Goal: Task Accomplishment & Management: Complete application form

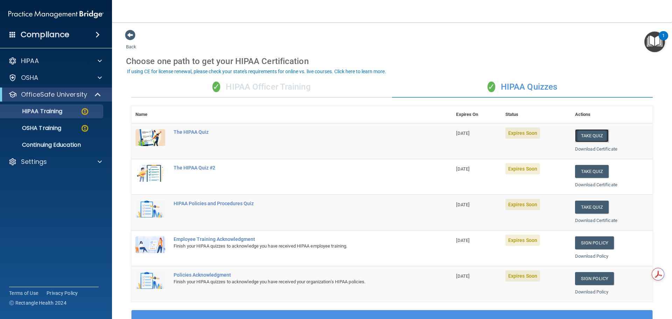
click at [590, 136] on button "Take Quiz" at bounding box center [592, 135] width 34 height 13
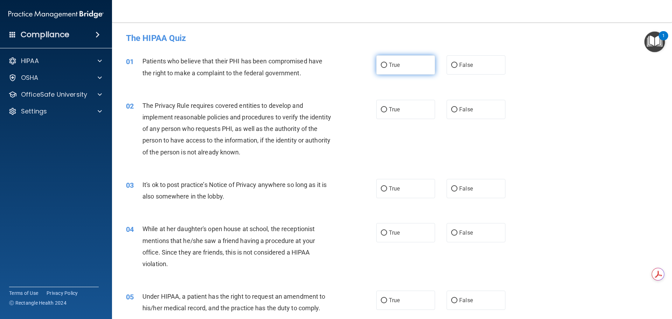
click at [410, 64] on label "True" at bounding box center [405, 64] width 59 height 19
click at [387, 64] on input "True" at bounding box center [384, 65] width 6 height 5
radio input "true"
click at [449, 114] on label "False" at bounding box center [475, 109] width 59 height 19
click at [451, 112] on input "False" at bounding box center [454, 109] width 6 height 5
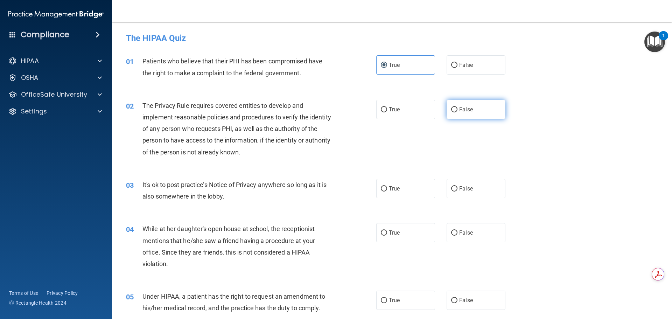
radio input "true"
click at [458, 196] on label "False" at bounding box center [475, 188] width 59 height 19
click at [457, 191] on input "False" at bounding box center [454, 188] width 6 height 5
radio input "true"
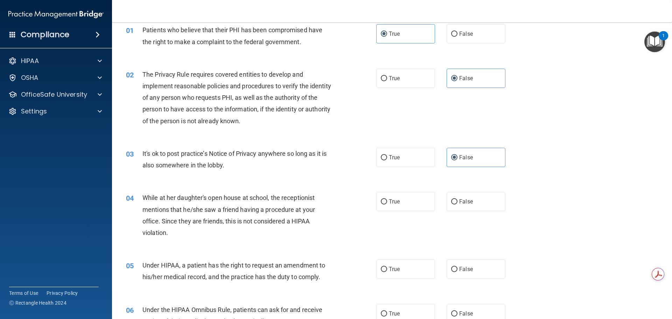
scroll to position [105, 0]
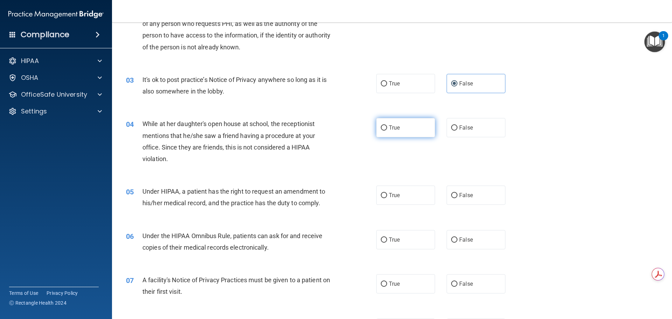
click at [403, 134] on label "True" at bounding box center [405, 127] width 59 height 19
click at [387, 130] on input "True" at bounding box center [384, 127] width 6 height 5
radio input "true"
click at [484, 132] on label "False" at bounding box center [475, 127] width 59 height 19
click at [457, 130] on input "False" at bounding box center [454, 127] width 6 height 5
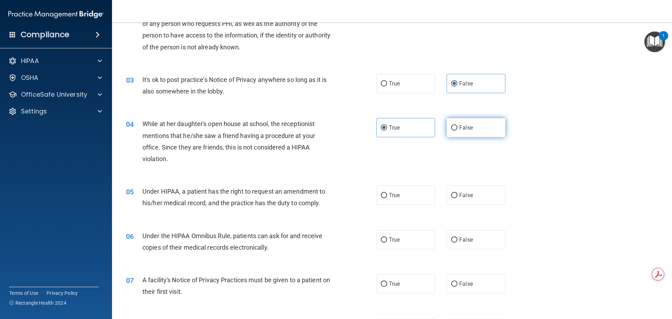
radio input "true"
radio input "false"
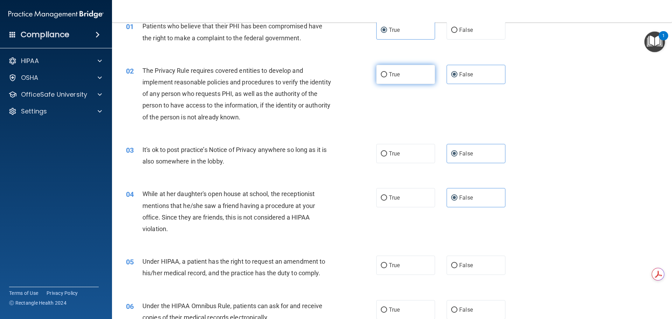
click at [414, 76] on label "True" at bounding box center [405, 74] width 59 height 19
click at [387, 76] on input "True" at bounding box center [384, 74] width 6 height 5
radio input "true"
radio input "false"
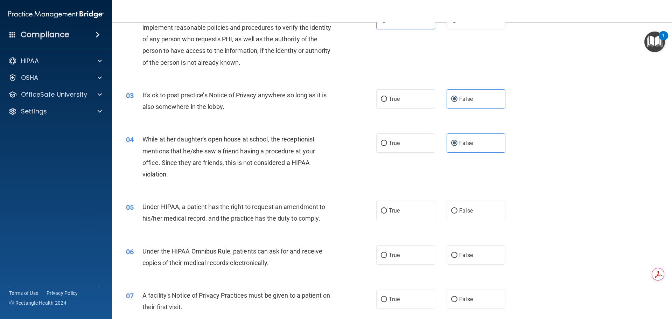
scroll to position [140, 0]
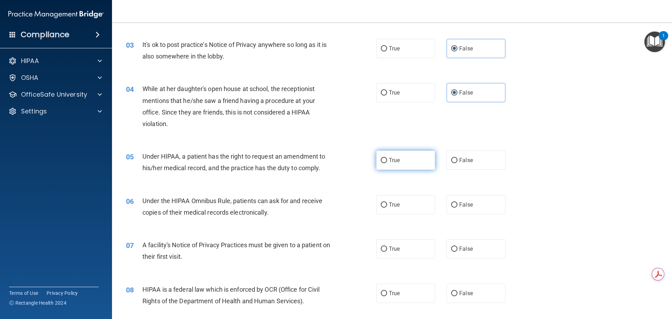
click at [394, 155] on label "True" at bounding box center [405, 159] width 59 height 19
click at [387, 158] on input "True" at bounding box center [384, 160] width 6 height 5
radio input "true"
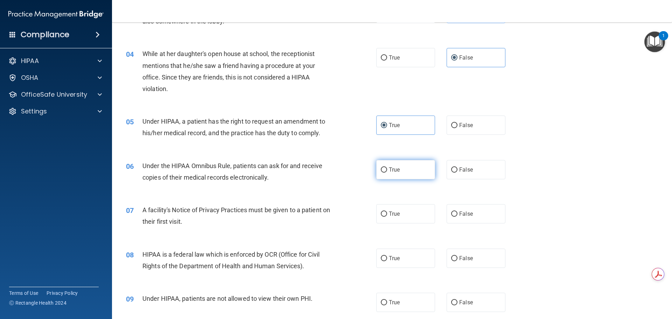
click at [402, 170] on label "True" at bounding box center [405, 169] width 59 height 19
click at [387, 170] on input "True" at bounding box center [384, 169] width 6 height 5
radio input "true"
click at [392, 218] on label "True" at bounding box center [405, 213] width 59 height 19
click at [387, 217] on input "True" at bounding box center [384, 213] width 6 height 5
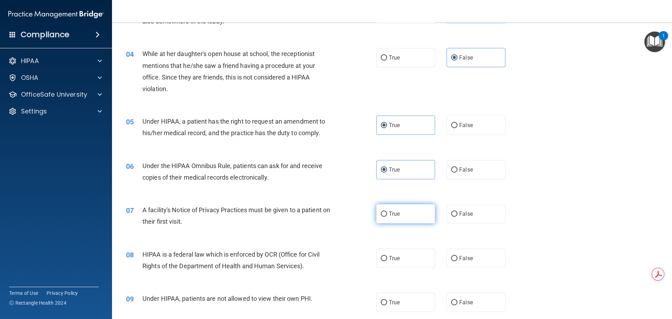
radio input "true"
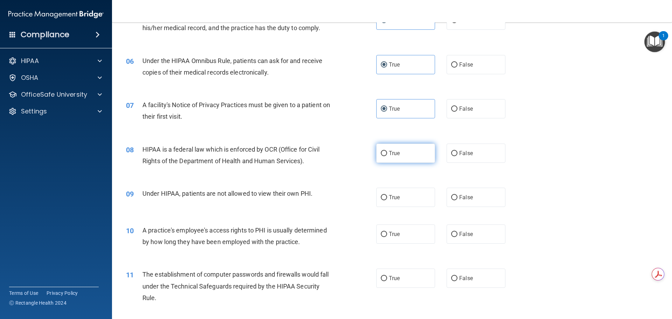
click at [401, 150] on label "True" at bounding box center [405, 152] width 59 height 19
click at [387, 151] on input "True" at bounding box center [384, 153] width 6 height 5
radio input "true"
click at [452, 197] on input "False" at bounding box center [454, 197] width 6 height 5
radio input "true"
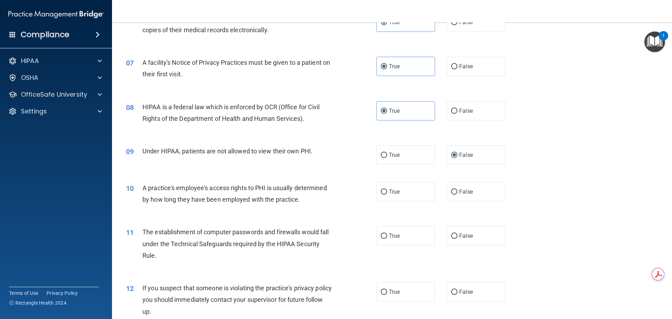
scroll to position [385, 0]
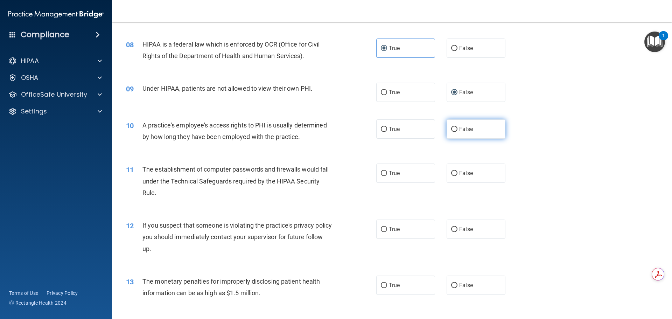
click at [457, 125] on label "False" at bounding box center [475, 128] width 59 height 19
click at [457, 127] on input "False" at bounding box center [454, 129] width 6 height 5
radio input "true"
click at [389, 179] on label "True" at bounding box center [405, 172] width 59 height 19
click at [387, 176] on input "True" at bounding box center [384, 173] width 6 height 5
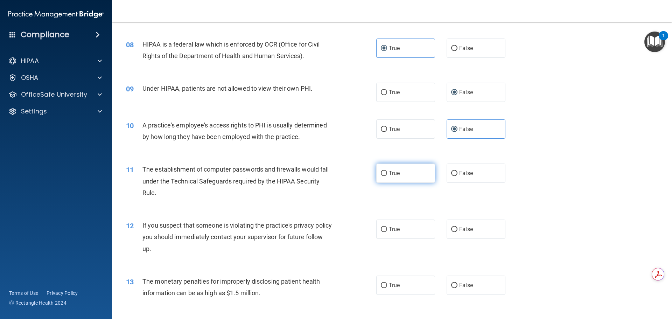
radio input "true"
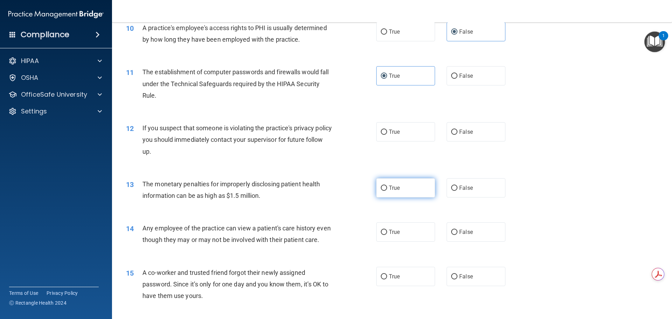
scroll to position [490, 0]
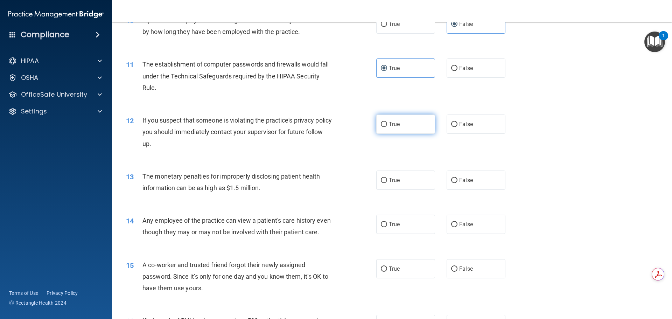
click at [427, 123] on label "True" at bounding box center [405, 123] width 59 height 19
click at [387, 123] on input "True" at bounding box center [384, 124] width 6 height 5
radio input "true"
click at [464, 189] on label "False" at bounding box center [475, 179] width 59 height 19
click at [457, 183] on input "False" at bounding box center [454, 180] width 6 height 5
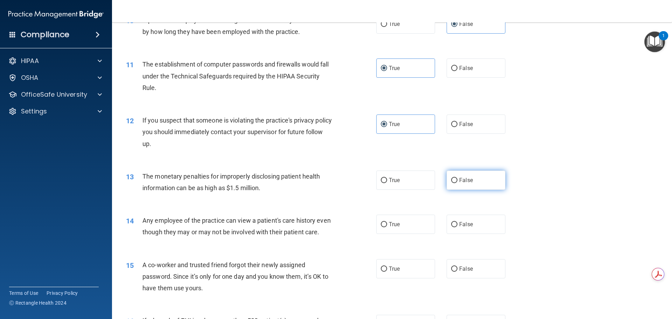
radio input "true"
click at [419, 215] on label "True" at bounding box center [405, 223] width 59 height 19
click at [387, 222] on input "True" at bounding box center [384, 224] width 6 height 5
radio input "true"
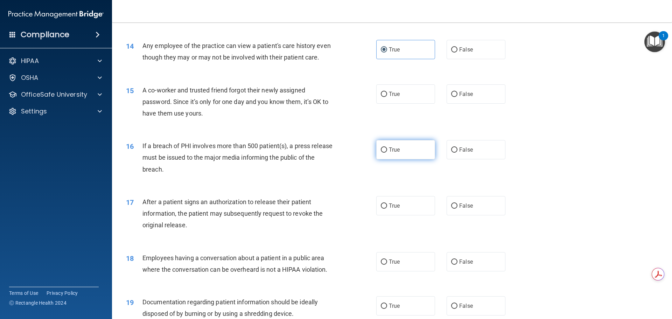
scroll to position [665, 0]
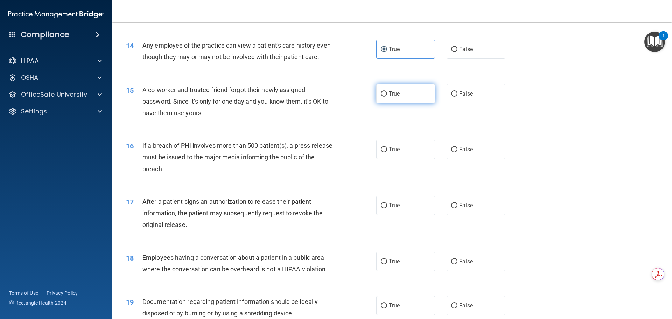
click at [421, 103] on label "True" at bounding box center [405, 93] width 59 height 19
click at [387, 97] on input "True" at bounding box center [384, 93] width 6 height 5
radio input "true"
drag, startPoint x: 467, startPoint y: 156, endPoint x: 466, endPoint y: 175, distance: 18.9
click at [466, 156] on label "False" at bounding box center [475, 149] width 59 height 19
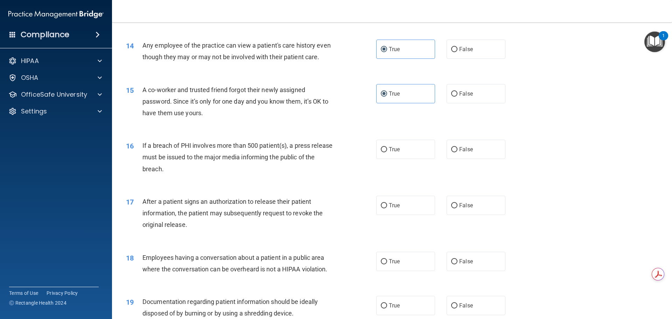
click at [457, 152] on input "False" at bounding box center [454, 149] width 6 height 5
radio input "true"
click at [461, 215] on label "False" at bounding box center [475, 205] width 59 height 19
click at [457, 208] on input "False" at bounding box center [454, 205] width 6 height 5
radio input "true"
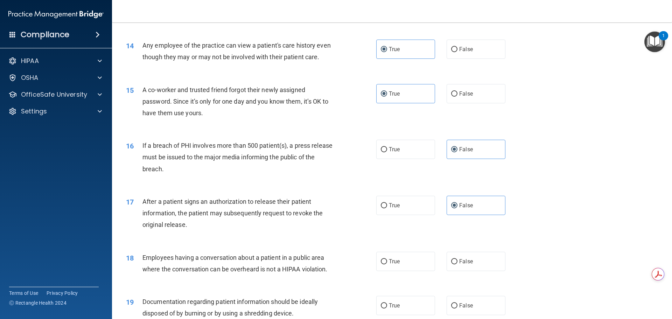
click at [473, 282] on div "18 Employees having a conversation about a patient in a public area where the c…" at bounding box center [392, 265] width 542 height 44
click at [461, 264] on span "False" at bounding box center [466, 261] width 14 height 7
click at [457, 264] on input "False" at bounding box center [454, 261] width 6 height 5
radio input "true"
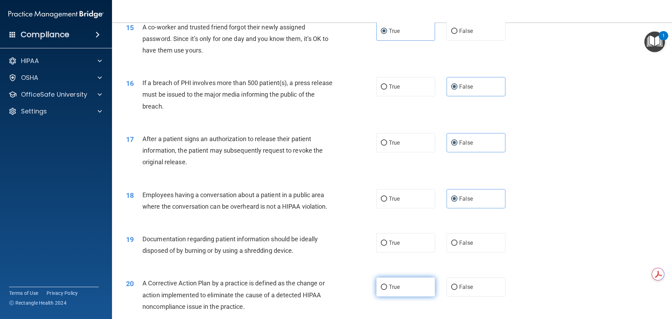
scroll to position [805, 0]
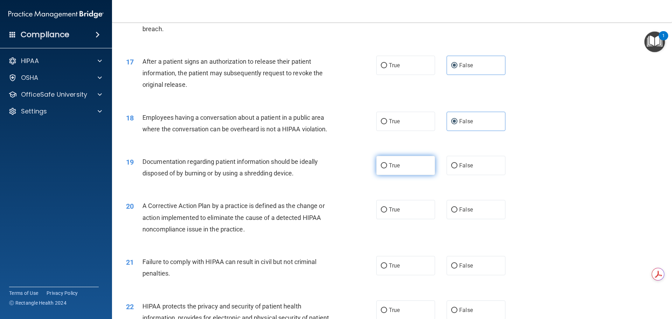
click at [384, 168] on label "True" at bounding box center [405, 165] width 59 height 19
click at [384, 168] on input "True" at bounding box center [384, 165] width 6 height 5
radio input "true"
drag, startPoint x: 457, startPoint y: 228, endPoint x: 445, endPoint y: 260, distance: 33.7
click at [457, 219] on label "False" at bounding box center [475, 209] width 59 height 19
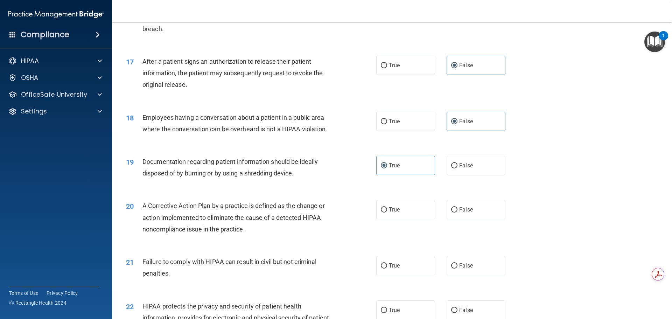
click at [457, 212] on input "False" at bounding box center [454, 209] width 6 height 5
radio input "true"
click at [416, 275] on label "True" at bounding box center [405, 265] width 59 height 19
click at [387, 268] on input "True" at bounding box center [384, 265] width 6 height 5
radio input "true"
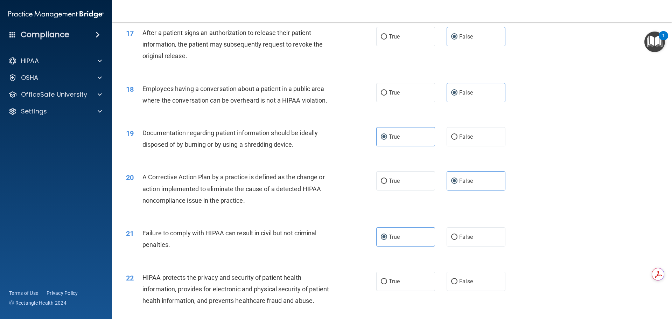
scroll to position [875, 0]
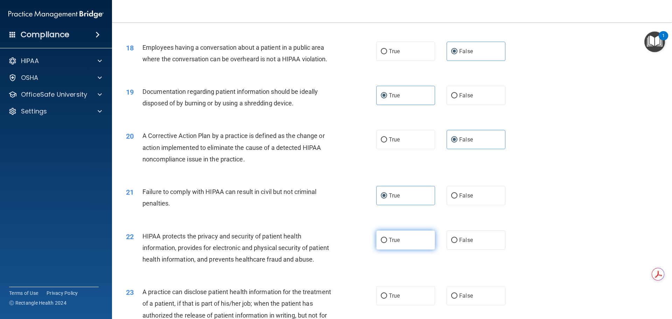
click at [415, 249] on label "True" at bounding box center [405, 239] width 59 height 19
click at [387, 243] on input "True" at bounding box center [384, 240] width 6 height 5
radio input "true"
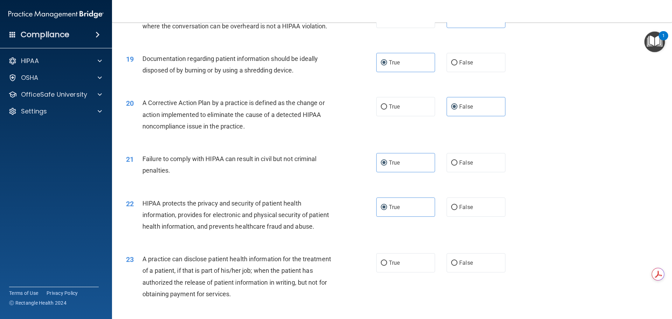
scroll to position [980, 0]
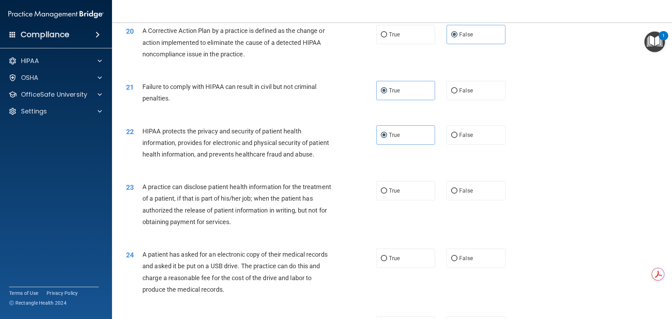
click at [468, 225] on div "23 A practice can disclose patient health information for the treatment of a pa…" at bounding box center [392, 206] width 542 height 68
click at [467, 200] on label "False" at bounding box center [475, 190] width 59 height 19
click at [457, 193] on input "False" at bounding box center [454, 190] width 6 height 5
radio input "true"
click at [409, 268] on label "True" at bounding box center [405, 257] width 59 height 19
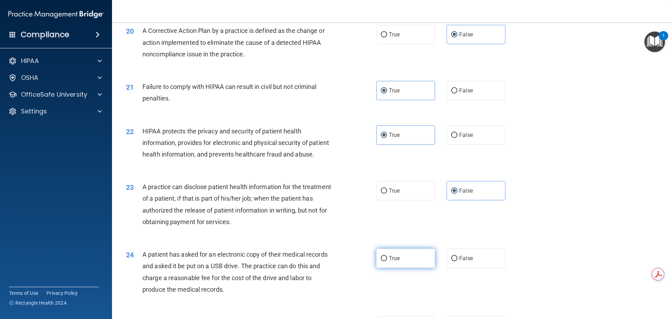
click at [387, 261] on input "True" at bounding box center [384, 258] width 6 height 5
radio input "true"
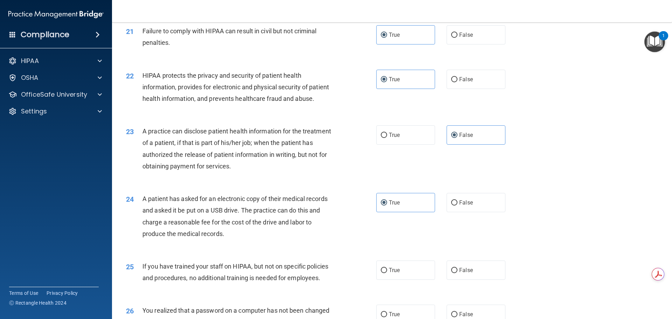
scroll to position [1119, 0]
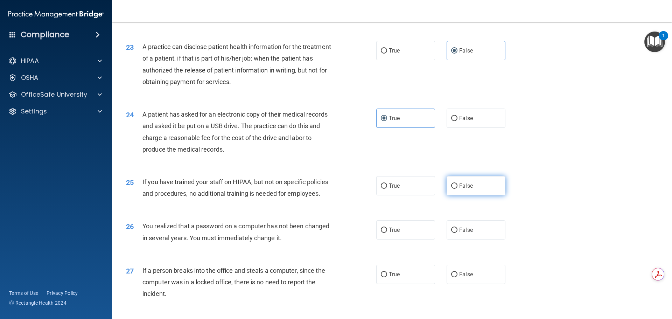
click at [472, 195] on label "False" at bounding box center [475, 185] width 59 height 19
click at [457, 189] on input "False" at bounding box center [454, 185] width 6 height 5
radio input "true"
drag, startPoint x: 468, startPoint y: 257, endPoint x: 467, endPoint y: 279, distance: 21.7
click at [467, 239] on label "False" at bounding box center [475, 229] width 59 height 19
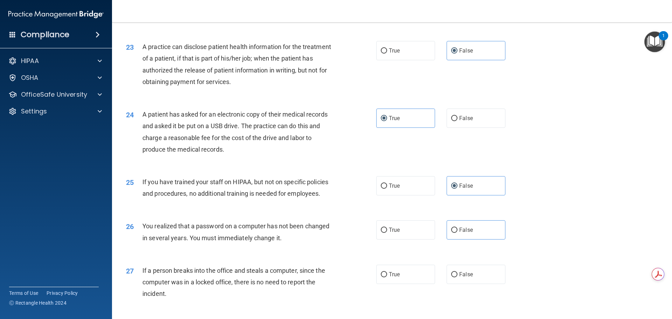
click at [529, 245] on div "26 You realized that a password on a computer has not been changed in several y…" at bounding box center [392, 233] width 542 height 44
click at [488, 239] on label "False" at bounding box center [475, 229] width 59 height 19
click at [457, 233] on input "False" at bounding box center [454, 229] width 6 height 5
radio input "true"
click at [397, 309] on div "27 If a person breaks into the office and steals a computer, since the computer…" at bounding box center [392, 284] width 542 height 56
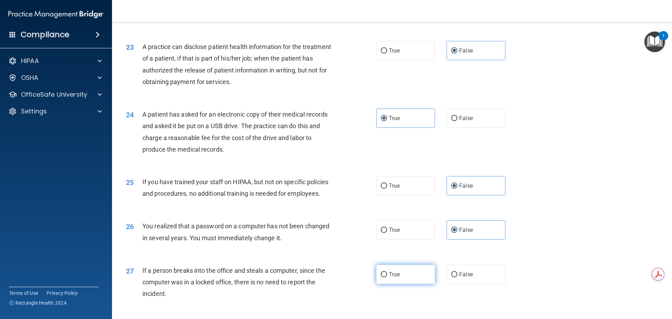
click at [407, 284] on label "True" at bounding box center [405, 273] width 59 height 19
click at [387, 277] on input "True" at bounding box center [384, 274] width 6 height 5
radio input "true"
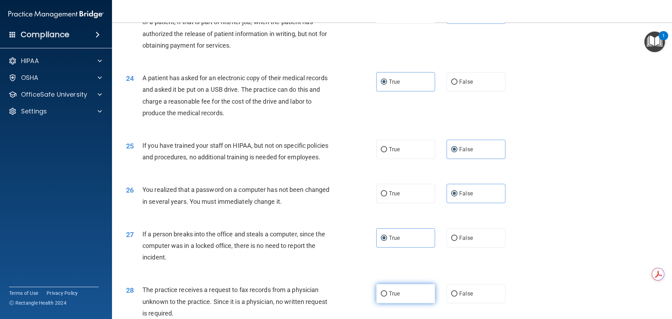
scroll to position [1189, 0]
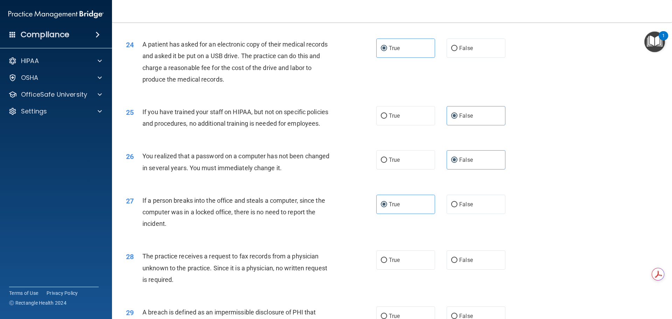
click at [404, 265] on div "28 The practice receives a request to fax records from a physician unknown to t…" at bounding box center [392, 269] width 542 height 56
click at [404, 269] on label "True" at bounding box center [405, 259] width 59 height 19
click at [387, 263] on input "True" at bounding box center [384, 259] width 6 height 5
radio input "true"
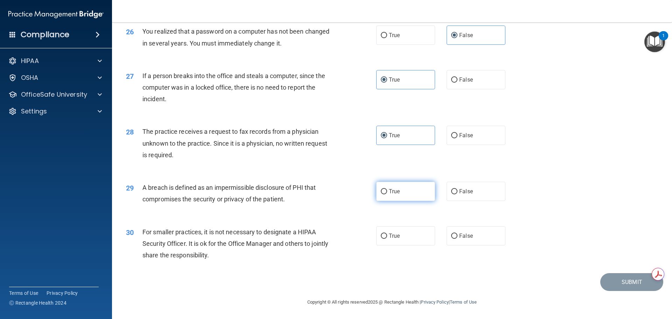
click at [391, 195] on span "True" at bounding box center [394, 191] width 11 height 7
click at [387, 194] on input "True" at bounding box center [384, 191] width 6 height 5
radio input "true"
click at [404, 245] on label "True" at bounding box center [405, 235] width 59 height 19
click at [387, 239] on input "True" at bounding box center [384, 235] width 6 height 5
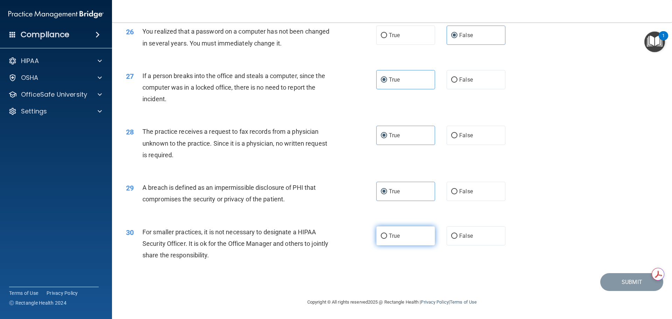
radio input "true"
click at [607, 291] on button "Submit" at bounding box center [631, 282] width 63 height 18
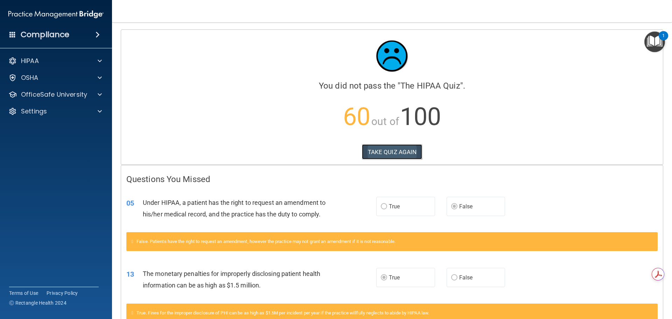
click at [395, 147] on button "TAKE QUIZ AGAIN" at bounding box center [392, 151] width 61 height 15
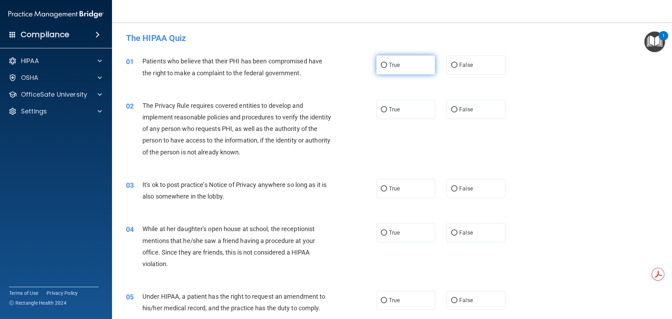
click at [396, 69] on label "True" at bounding box center [405, 64] width 59 height 19
click at [387, 68] on input "True" at bounding box center [384, 65] width 6 height 5
radio input "true"
click at [459, 111] on span "False" at bounding box center [466, 109] width 14 height 7
click at [457, 111] on input "False" at bounding box center [454, 109] width 6 height 5
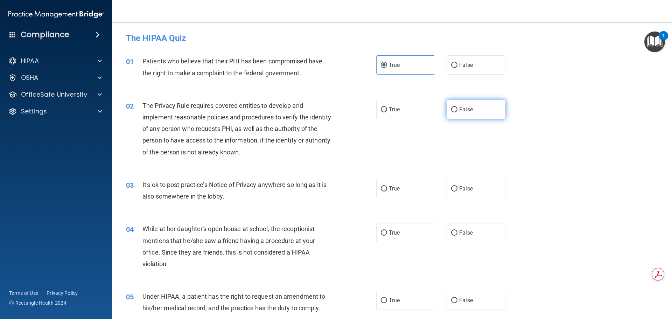
radio input "true"
click at [401, 185] on label "True" at bounding box center [405, 188] width 59 height 19
click at [387, 186] on input "True" at bounding box center [384, 188] width 6 height 5
radio input "true"
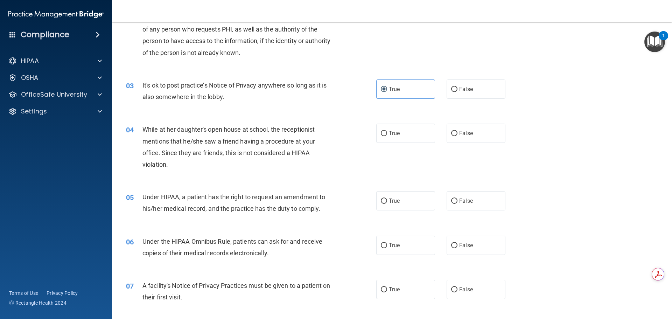
scroll to position [35, 0]
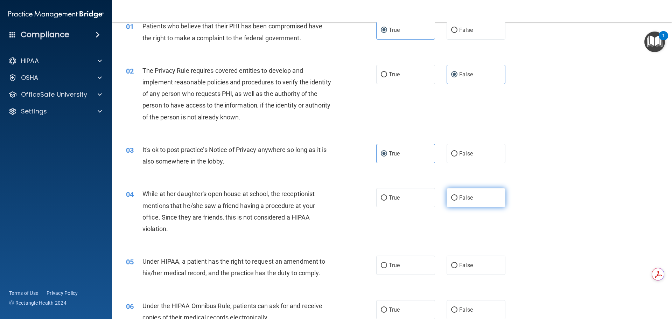
click at [478, 197] on label "False" at bounding box center [475, 197] width 59 height 19
click at [457, 197] on input "False" at bounding box center [454, 197] width 6 height 5
radio input "true"
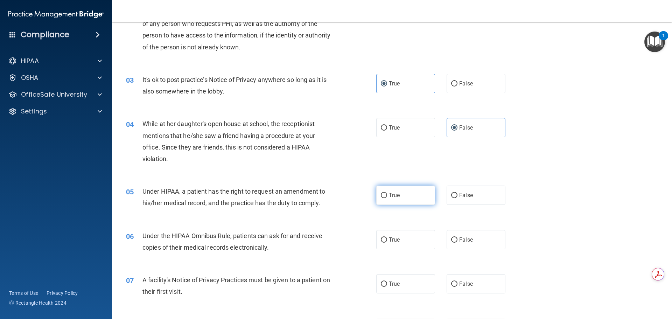
scroll to position [175, 0]
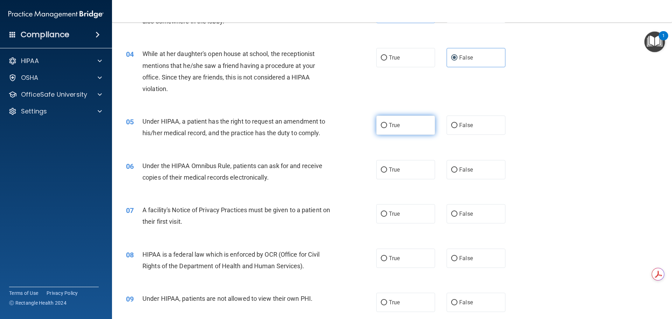
click at [407, 127] on label "True" at bounding box center [405, 124] width 59 height 19
click at [387, 127] on input "True" at bounding box center [384, 125] width 6 height 5
radio input "true"
click at [480, 126] on label "False" at bounding box center [475, 124] width 59 height 19
click at [457, 126] on input "False" at bounding box center [454, 125] width 6 height 5
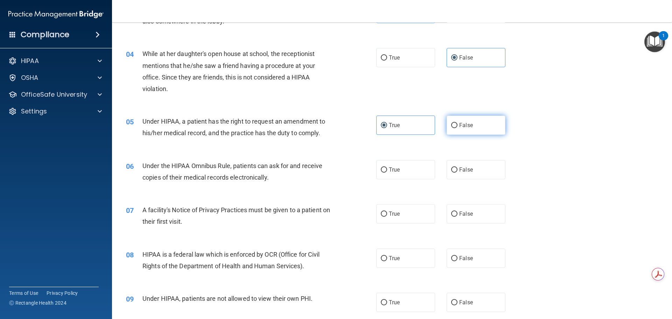
radio input "true"
radio input "false"
click at [384, 162] on label "True" at bounding box center [405, 169] width 59 height 19
click at [384, 167] on input "True" at bounding box center [384, 169] width 6 height 5
radio input "true"
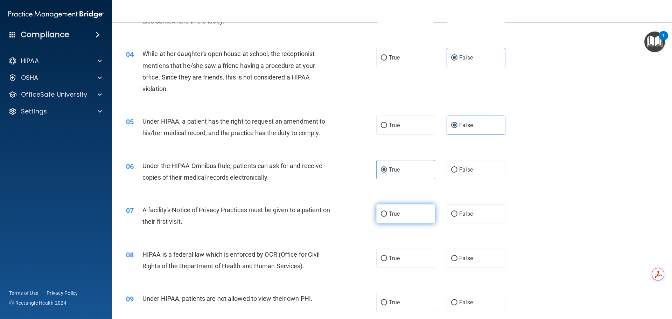
click at [391, 212] on span "True" at bounding box center [394, 213] width 11 height 7
click at [387, 212] on input "True" at bounding box center [384, 213] width 6 height 5
radio input "true"
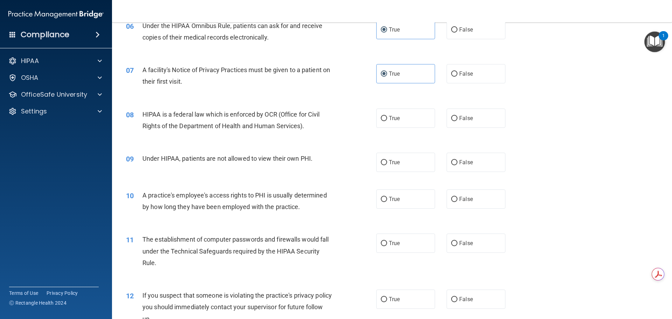
scroll to position [280, 0]
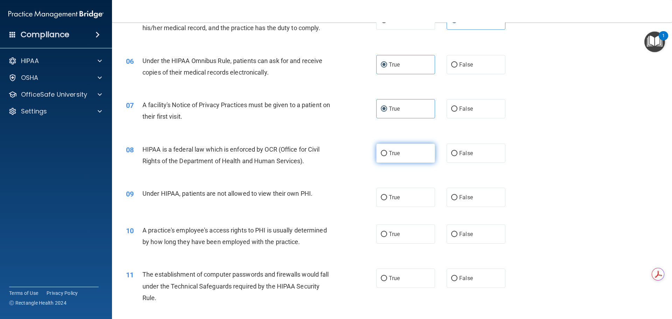
click at [395, 149] on label "True" at bounding box center [405, 152] width 59 height 19
click at [387, 151] on input "True" at bounding box center [384, 153] width 6 height 5
radio input "true"
click at [472, 193] on label "False" at bounding box center [475, 197] width 59 height 19
click at [457, 195] on input "False" at bounding box center [454, 197] width 6 height 5
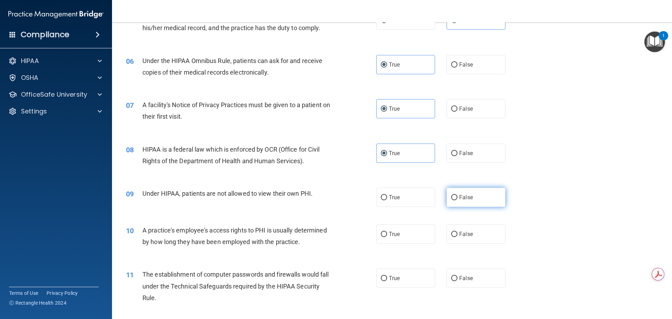
radio input "true"
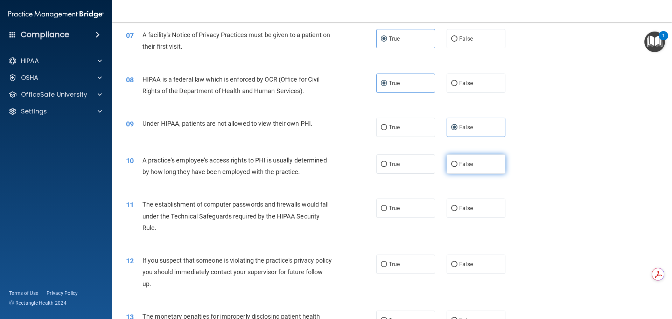
click at [466, 167] on span "False" at bounding box center [466, 164] width 14 height 7
click at [457, 167] on input "False" at bounding box center [454, 164] width 6 height 5
radio input "true"
click at [398, 210] on label "True" at bounding box center [405, 207] width 59 height 19
click at [387, 210] on input "True" at bounding box center [384, 208] width 6 height 5
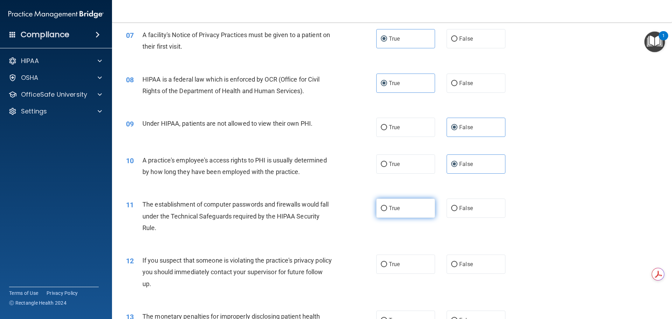
radio input "true"
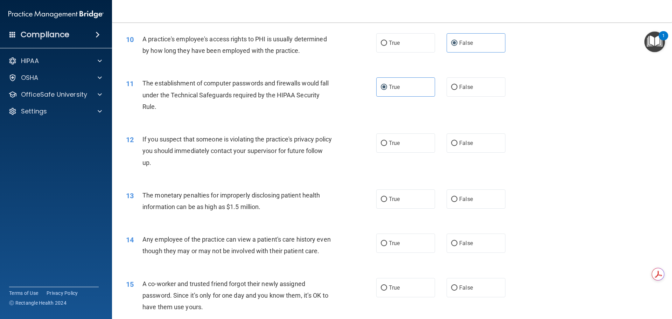
scroll to position [490, 0]
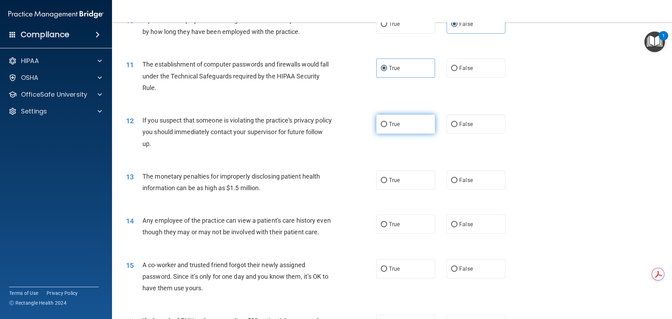
click at [389, 124] on span "True" at bounding box center [394, 124] width 11 height 7
click at [387, 124] on input "True" at bounding box center [384, 124] width 6 height 5
radio input "true"
click at [410, 181] on label "True" at bounding box center [405, 179] width 59 height 19
click at [387, 181] on input "True" at bounding box center [384, 180] width 6 height 5
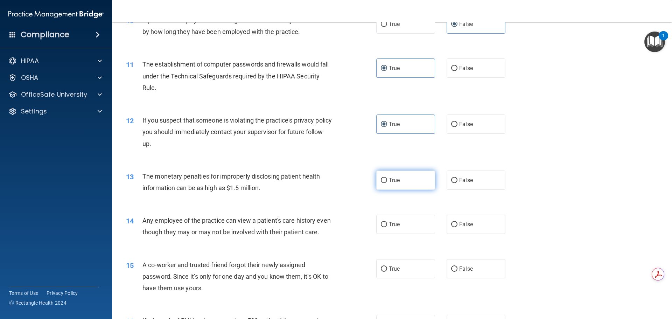
radio input "true"
click at [453, 219] on label "False" at bounding box center [475, 223] width 59 height 19
click at [453, 222] on input "False" at bounding box center [454, 224] width 6 height 5
radio input "true"
click at [464, 272] on span "False" at bounding box center [466, 268] width 14 height 7
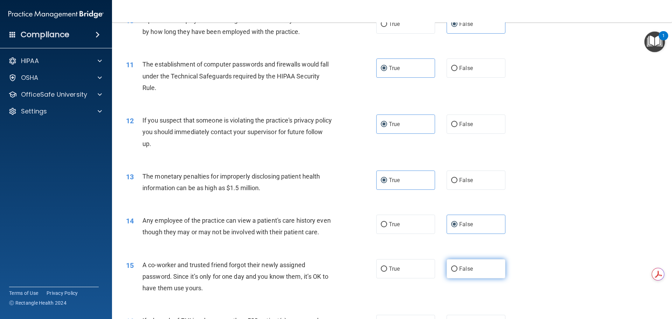
click at [457, 271] on input "False" at bounding box center [454, 268] width 6 height 5
radio input "true"
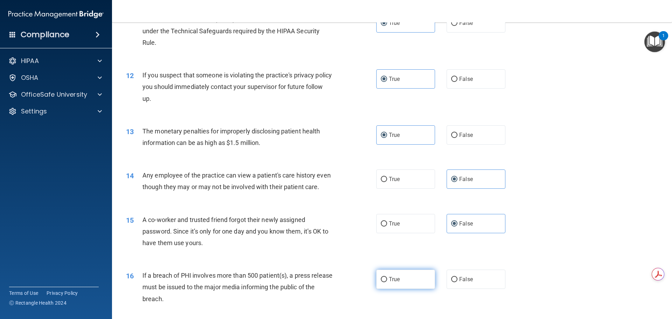
scroll to position [595, 0]
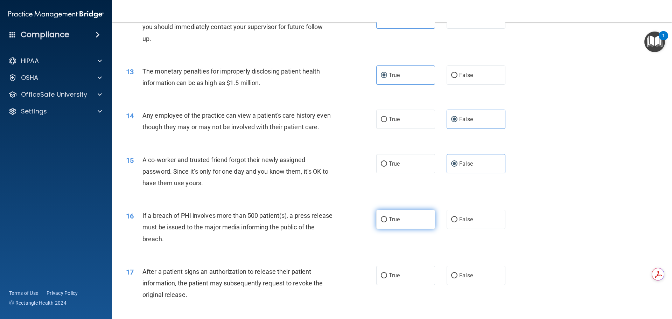
click at [410, 229] on label "True" at bounding box center [405, 219] width 59 height 19
click at [387, 222] on input "True" at bounding box center [384, 219] width 6 height 5
radio input "true"
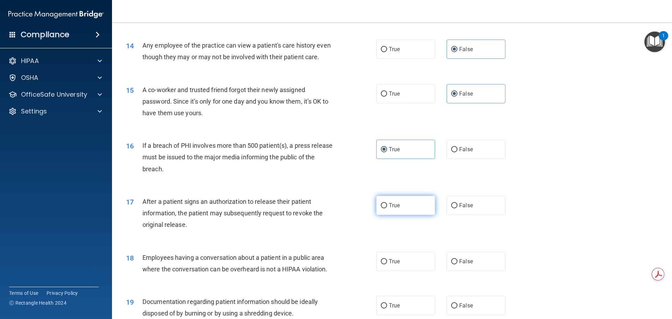
click at [389, 209] on span "True" at bounding box center [394, 205] width 11 height 7
click at [387, 208] on input "True" at bounding box center [384, 205] width 6 height 5
radio input "true"
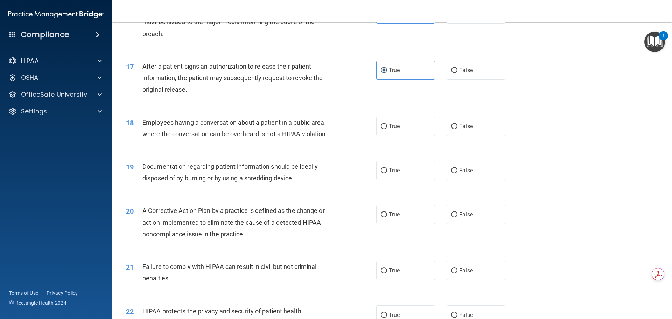
scroll to position [805, 0]
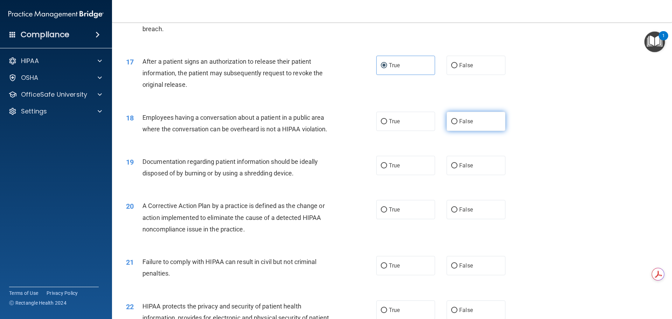
click at [465, 125] on span "False" at bounding box center [466, 121] width 14 height 7
click at [457, 124] on input "False" at bounding box center [454, 121] width 6 height 5
radio input "true"
click at [397, 169] on span "True" at bounding box center [394, 165] width 11 height 7
click at [387, 168] on input "True" at bounding box center [384, 165] width 6 height 5
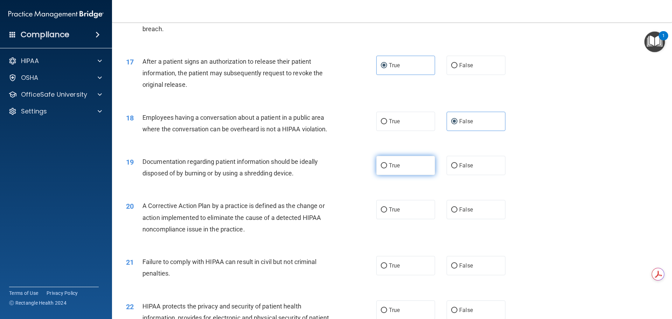
radio input "true"
click at [389, 219] on label "True" at bounding box center [405, 209] width 59 height 19
click at [387, 212] on input "True" at bounding box center [384, 209] width 6 height 5
radio input "true"
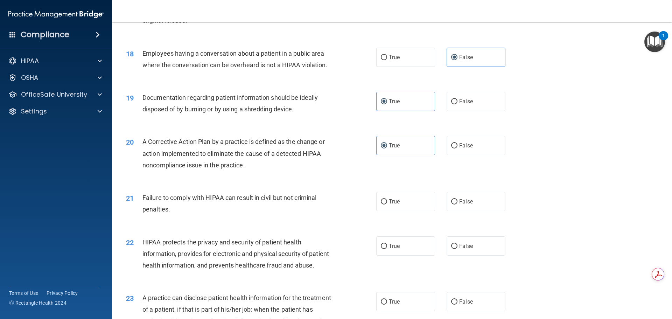
scroll to position [875, 0]
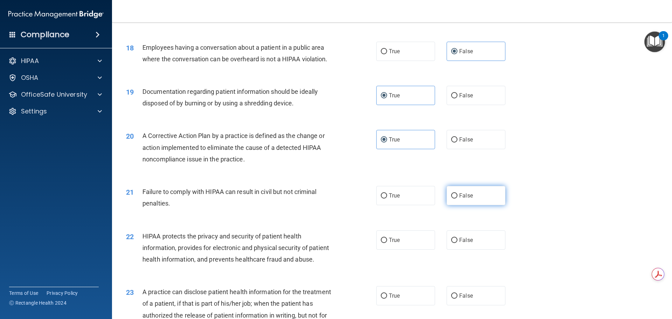
click at [490, 205] on label "False" at bounding box center [475, 195] width 59 height 19
click at [457, 198] on input "False" at bounding box center [454, 195] width 6 height 5
radio input "true"
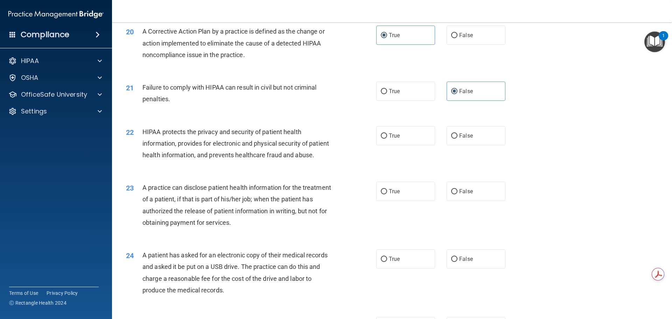
scroll to position [980, 0]
click at [398, 144] on label "True" at bounding box center [405, 134] width 59 height 19
click at [387, 138] on input "True" at bounding box center [384, 135] width 6 height 5
radio input "true"
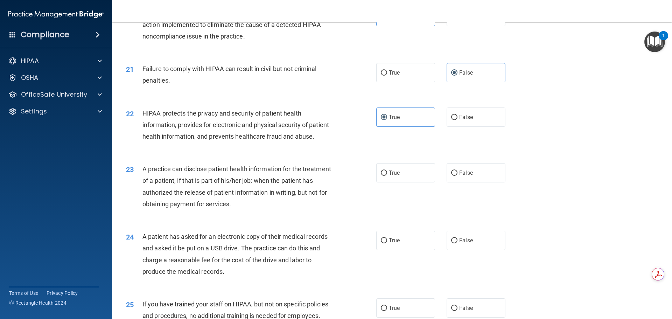
scroll to position [1015, 0]
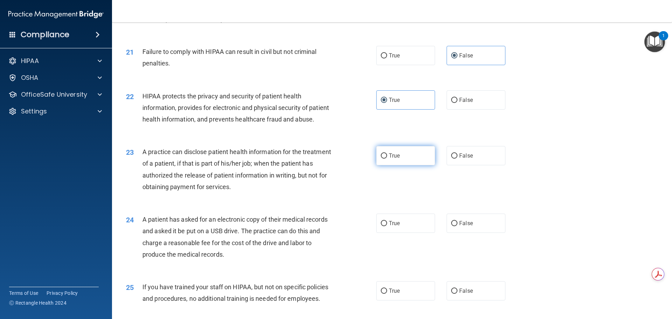
click at [400, 165] on label "True" at bounding box center [405, 155] width 59 height 19
click at [387, 158] on input "True" at bounding box center [384, 155] width 6 height 5
radio input "true"
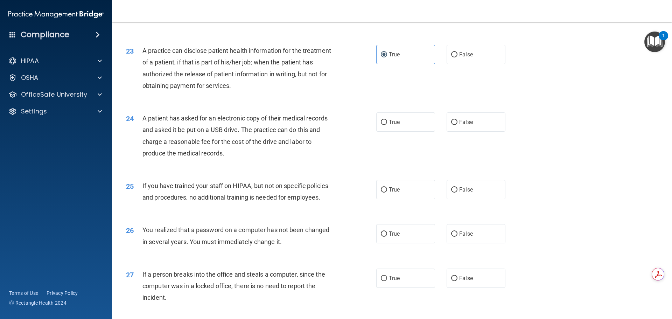
scroll to position [1119, 0]
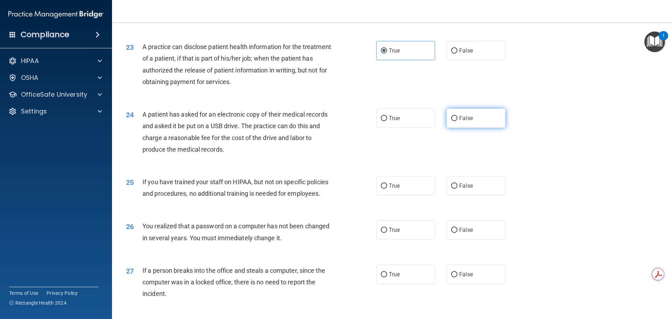
click at [461, 121] on span "False" at bounding box center [466, 118] width 14 height 7
click at [457, 121] on input "False" at bounding box center [454, 118] width 6 height 5
radio input "true"
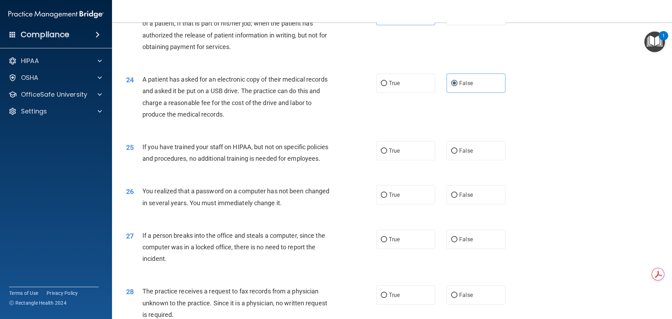
scroll to position [1189, 0]
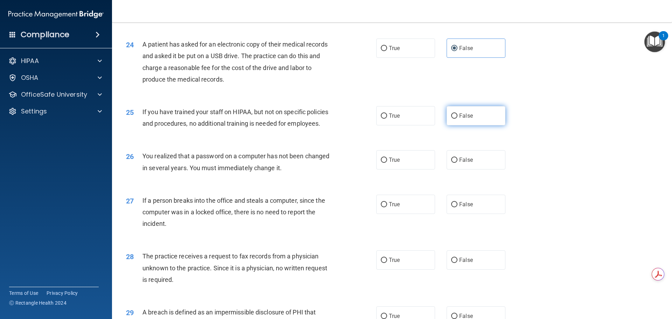
click at [490, 125] on label "False" at bounding box center [475, 115] width 59 height 19
click at [457, 119] on input "False" at bounding box center [454, 115] width 6 height 5
radio input "true"
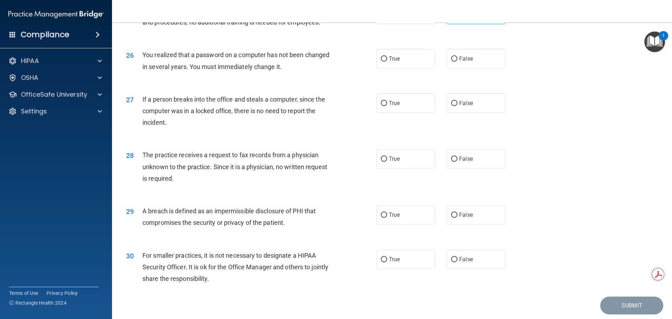
scroll to position [1294, 0]
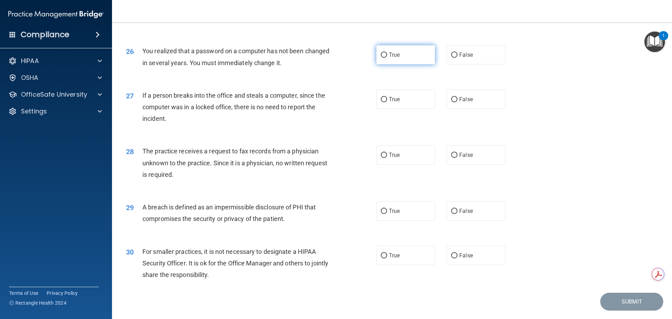
click at [403, 64] on label "True" at bounding box center [405, 54] width 59 height 19
click at [387, 58] on input "True" at bounding box center [384, 54] width 6 height 5
radio input "true"
drag, startPoint x: 487, startPoint y: 119, endPoint x: 486, endPoint y: 162, distance: 42.7
click at [487, 109] on label "False" at bounding box center [475, 99] width 59 height 19
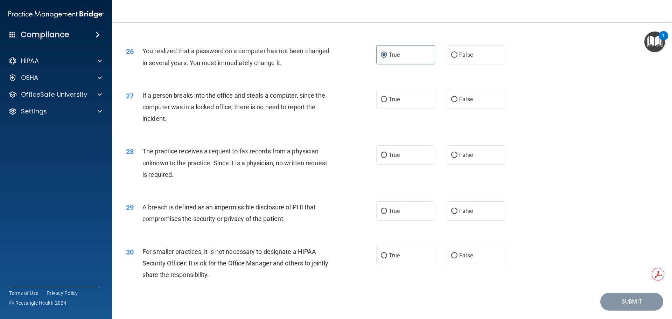
click at [457, 102] on input "False" at bounding box center [454, 99] width 6 height 5
radio input "true"
click at [486, 164] on label "False" at bounding box center [475, 154] width 59 height 19
click at [457, 158] on input "False" at bounding box center [454, 155] width 6 height 5
radio input "true"
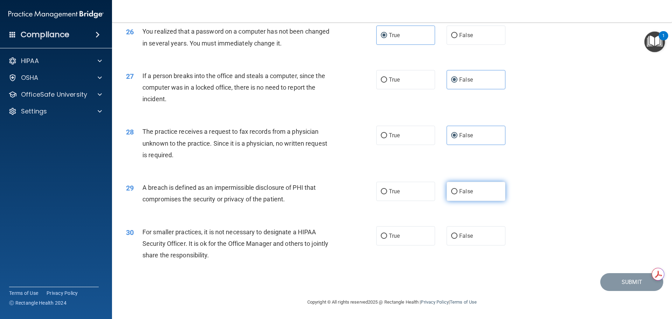
scroll to position [1337, 0]
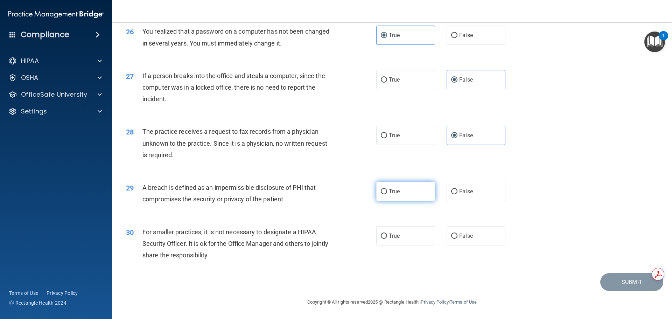
click at [381, 197] on label "True" at bounding box center [405, 191] width 59 height 19
click at [381, 194] on input "True" at bounding box center [384, 191] width 6 height 5
radio input "true"
click at [455, 236] on label "False" at bounding box center [475, 235] width 59 height 19
click at [455, 236] on input "False" at bounding box center [454, 235] width 6 height 5
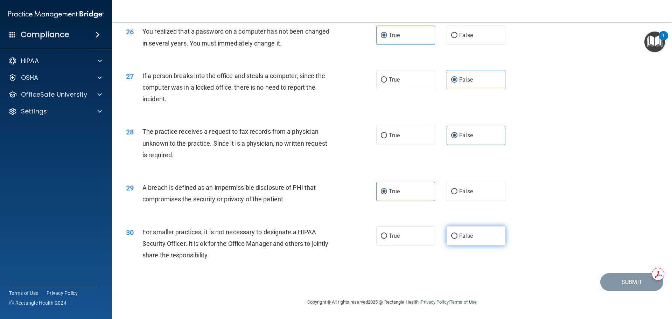
radio input "true"
click at [623, 274] on button "Submit" at bounding box center [631, 282] width 63 height 18
